Goal: Task Accomplishment & Management: Use online tool/utility

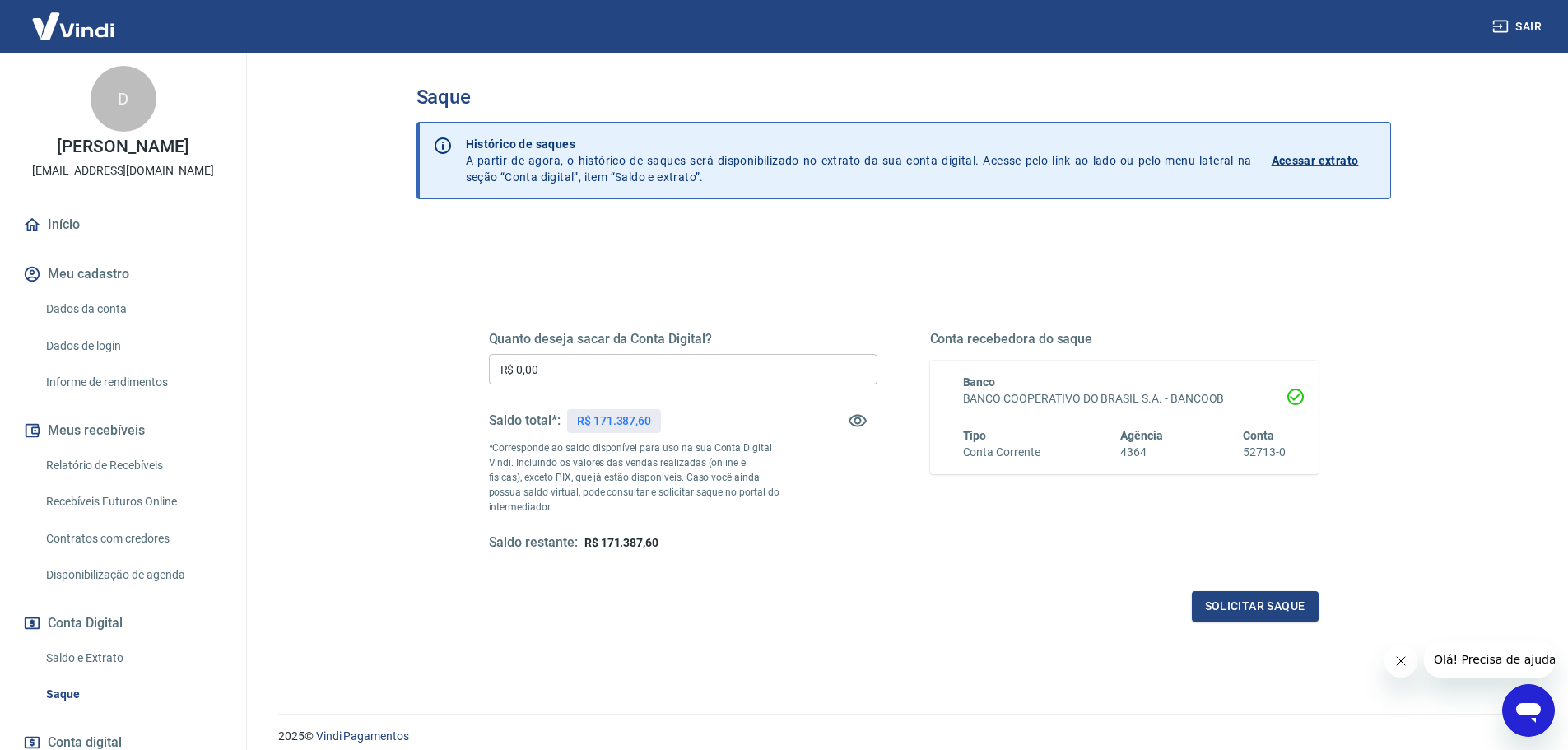
click at [591, 361] on input "R$ 0,00" at bounding box center [684, 369] width 389 height 30
type input "R$ 171.000,00"
click at [1250, 607] on button "Solicitar saque" at bounding box center [1256, 606] width 127 height 30
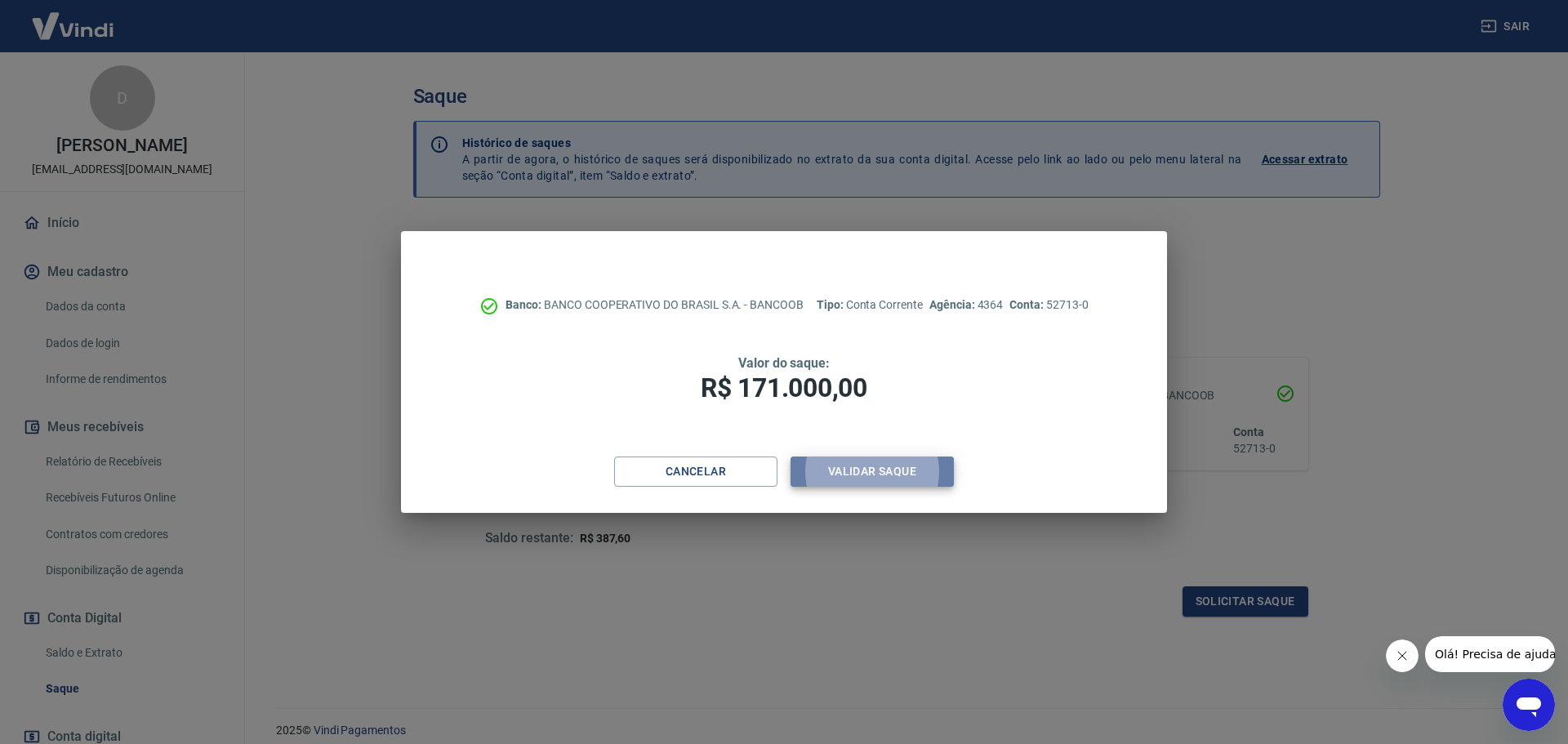
click at [898, 472] on button "Validar saque" at bounding box center [872, 471] width 163 height 30
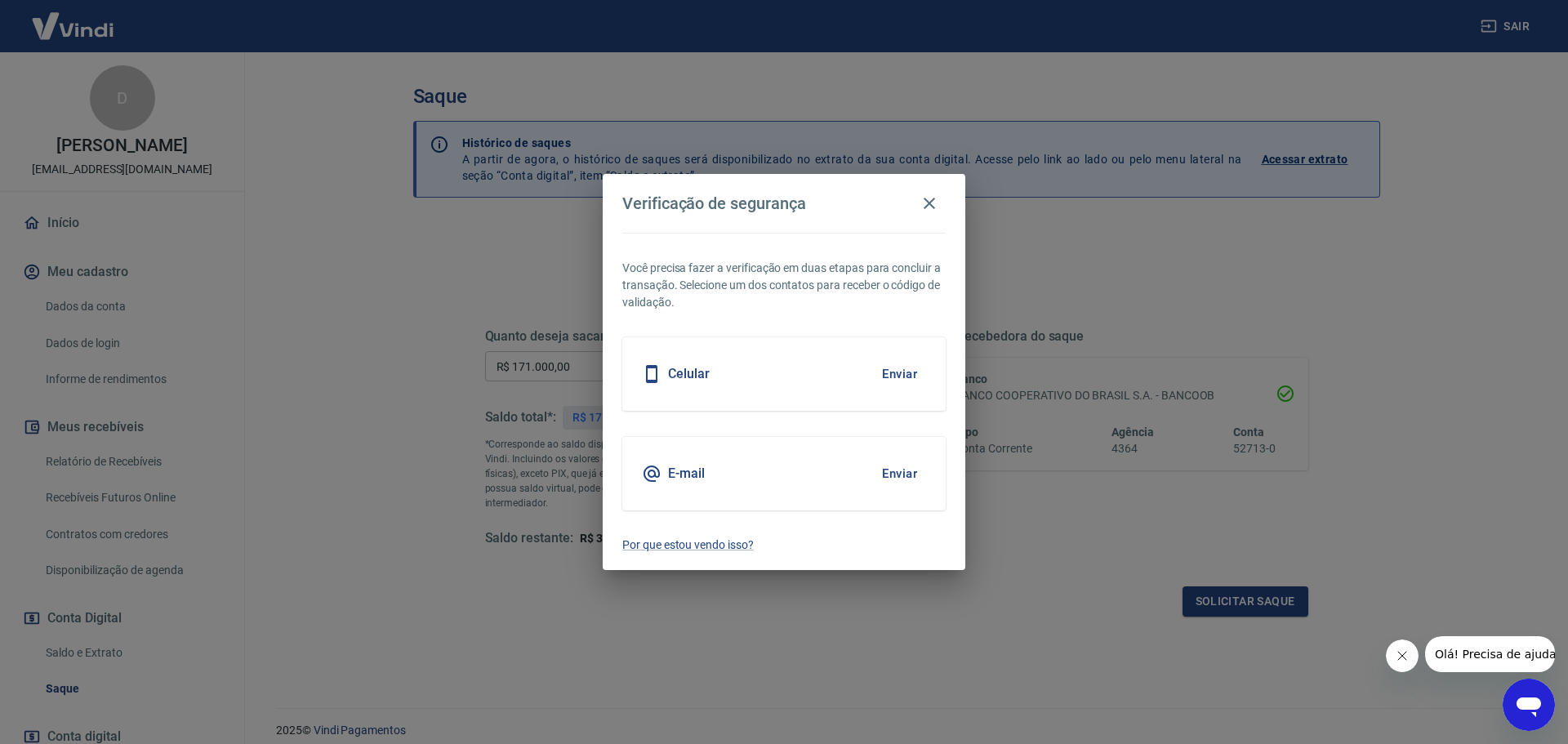
click at [893, 372] on button "Enviar" at bounding box center [899, 373] width 53 height 34
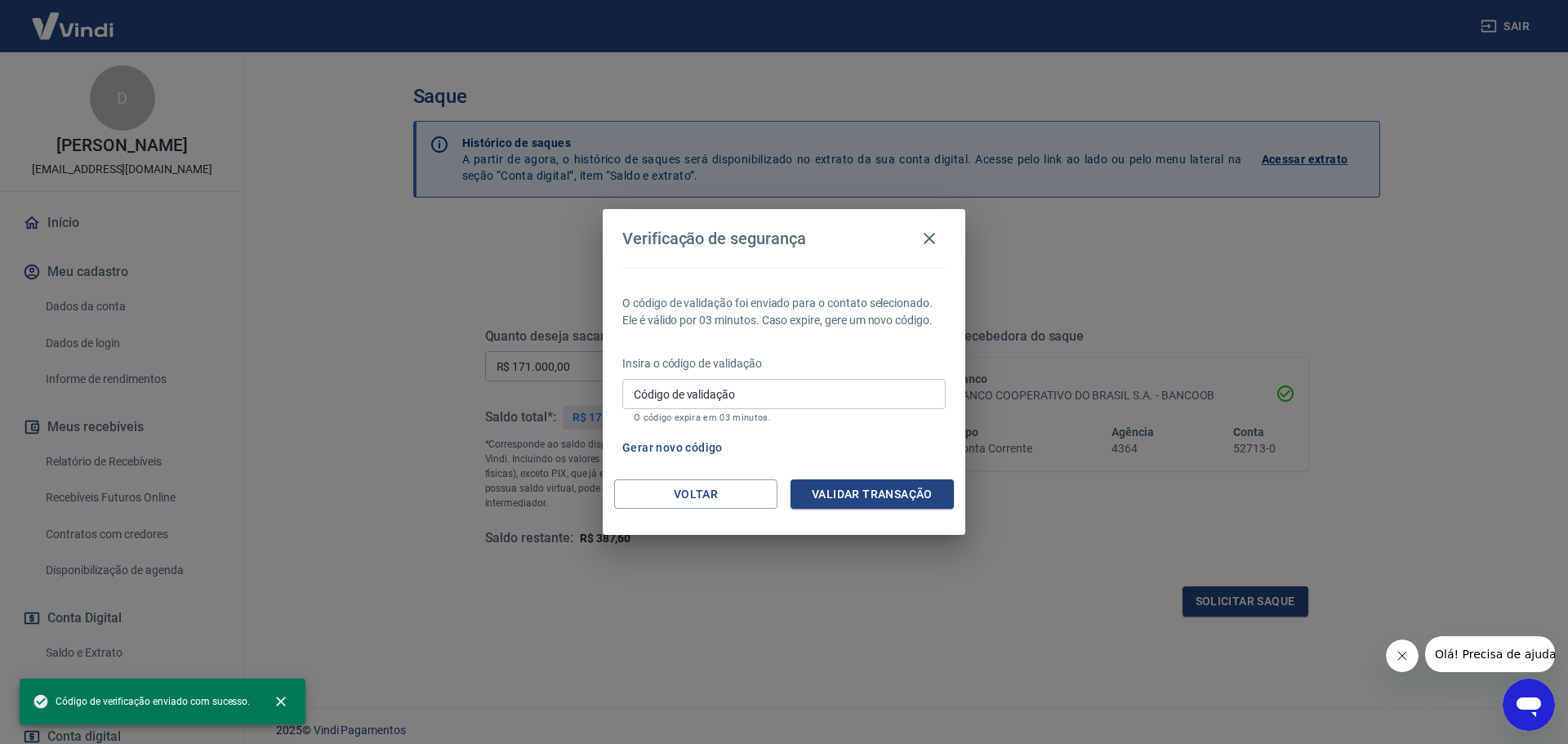
click at [744, 383] on input "Código de validação" at bounding box center [784, 393] width 323 height 30
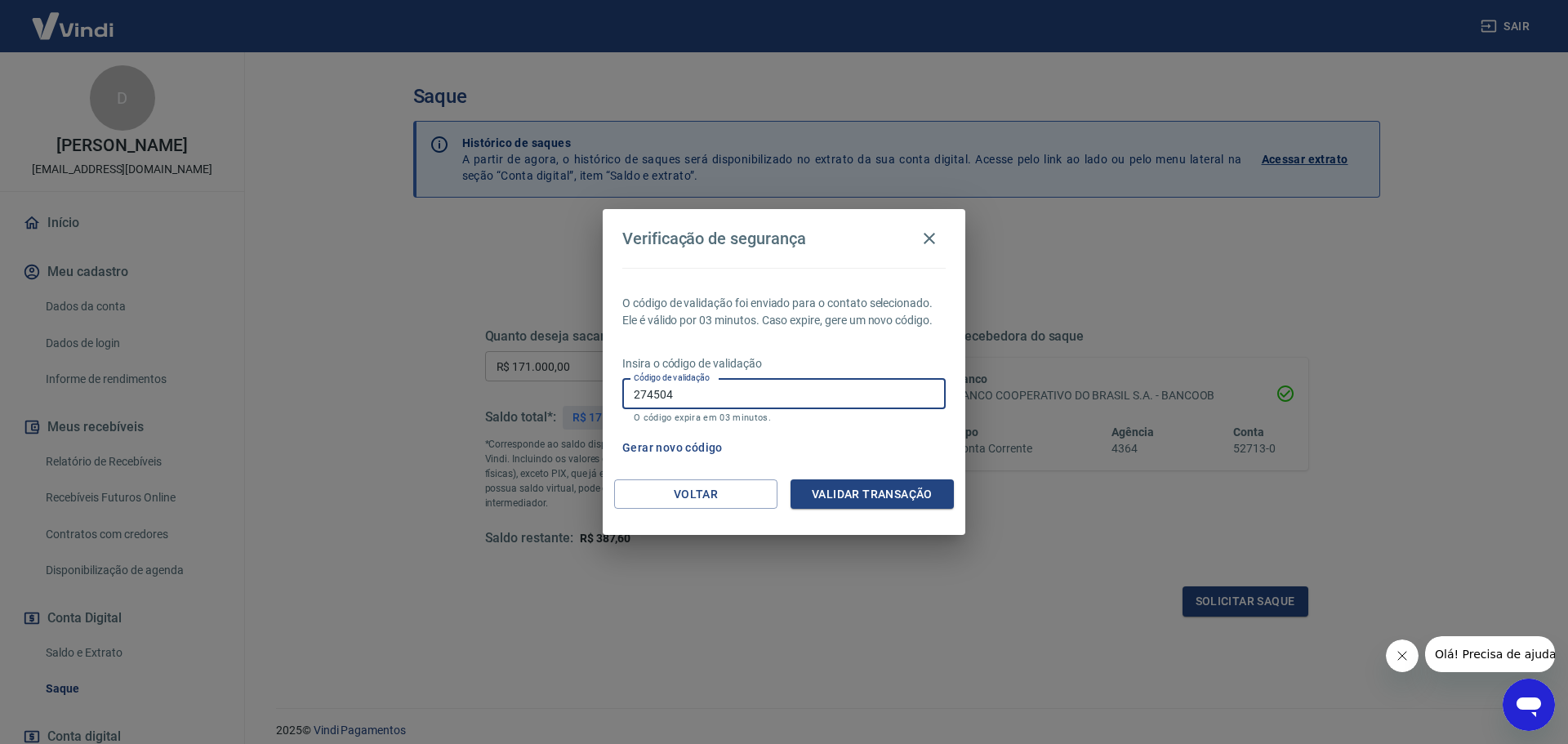
type input "274504"
click at [862, 488] on button "Validar transação" at bounding box center [872, 494] width 163 height 30
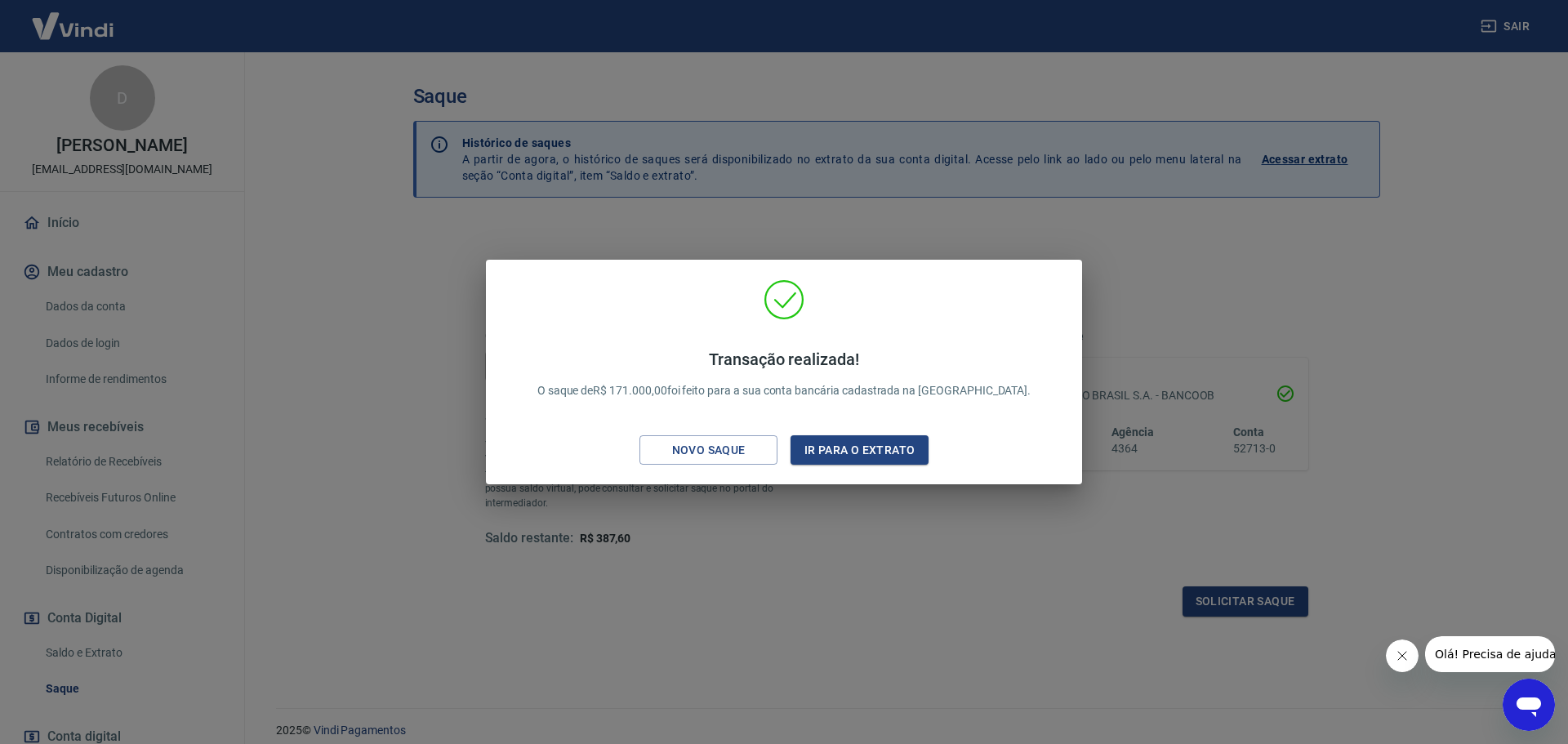
click at [866, 623] on div "Transação realizada! O saque de R$ 171.000,00 foi feito para a sua conta bancár…" at bounding box center [784, 372] width 1568 height 744
